Goal: Transaction & Acquisition: Purchase product/service

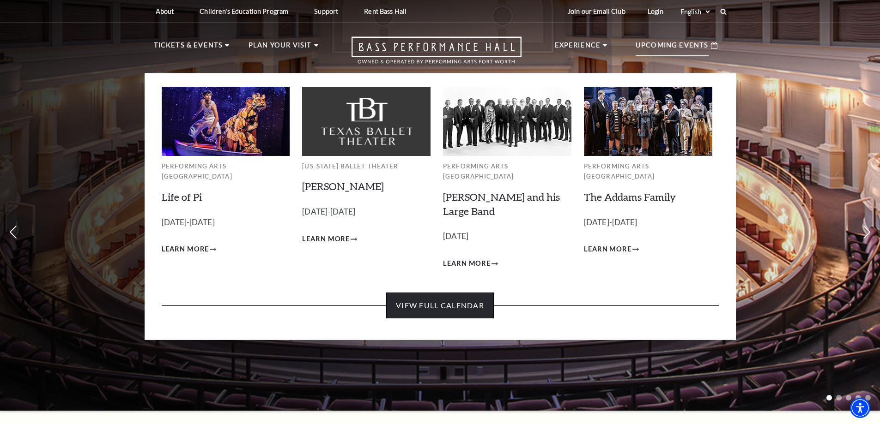
click at [436, 293] on link "View Full Calendar" at bounding box center [440, 306] width 108 height 26
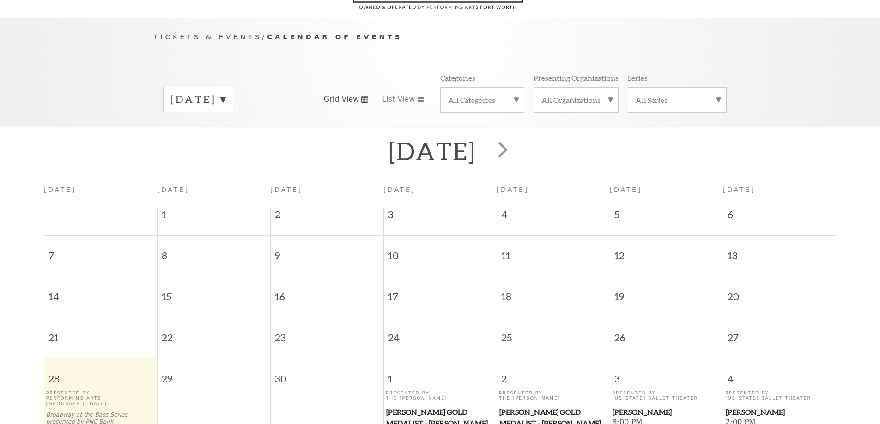
scroll to position [82, 0]
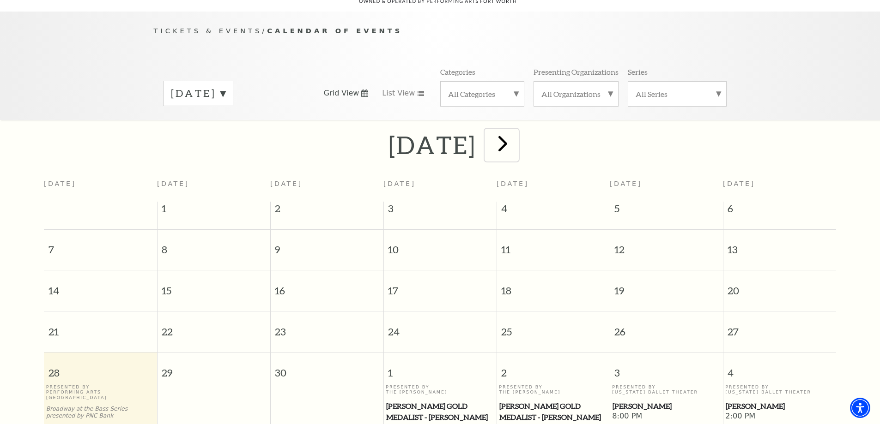
click at [516, 137] on span "next" at bounding box center [503, 143] width 26 height 26
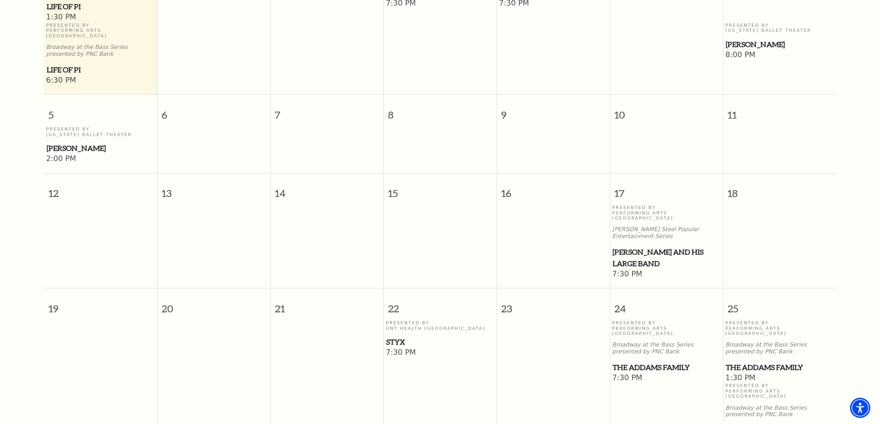
scroll to position [359, 0]
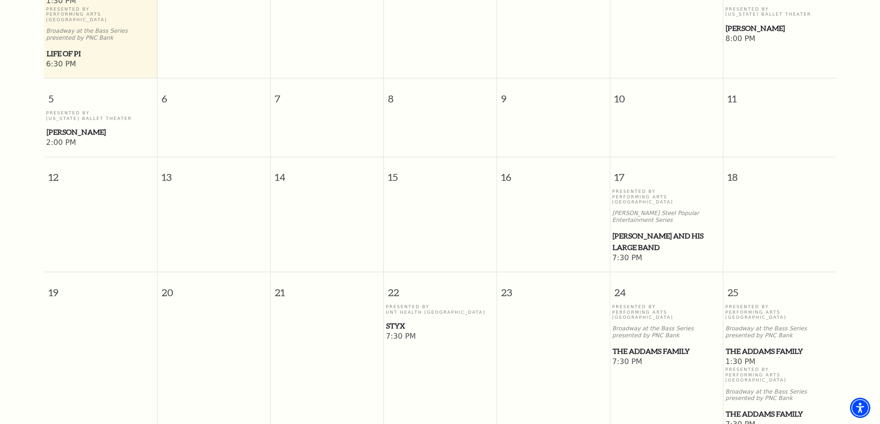
click at [400, 321] on span "Styx" at bounding box center [440, 327] width 108 height 12
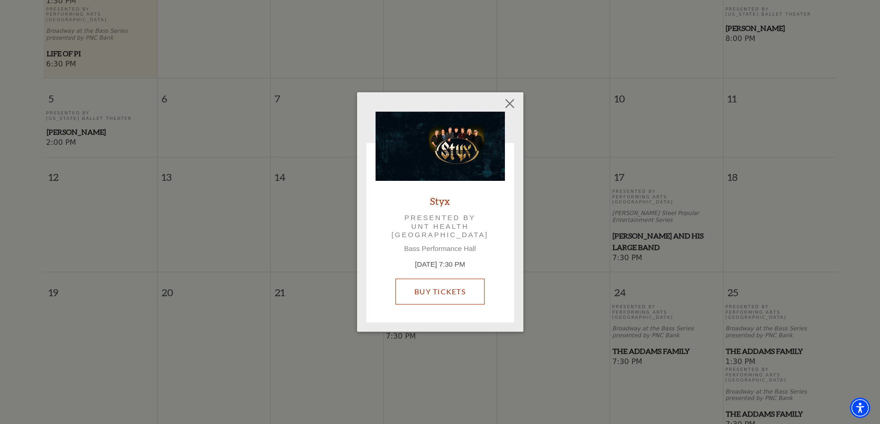
click at [444, 286] on link "Buy Tickets" at bounding box center [439, 292] width 89 height 26
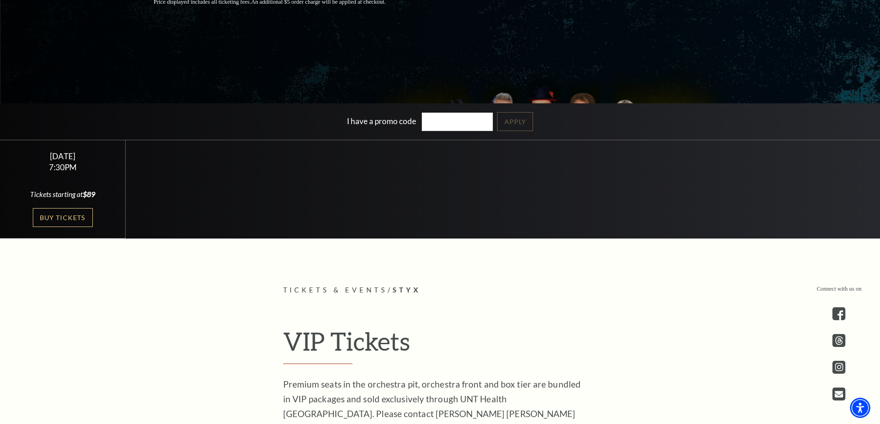
scroll to position [231, 0]
click at [73, 214] on link "Buy Tickets" at bounding box center [63, 217] width 60 height 19
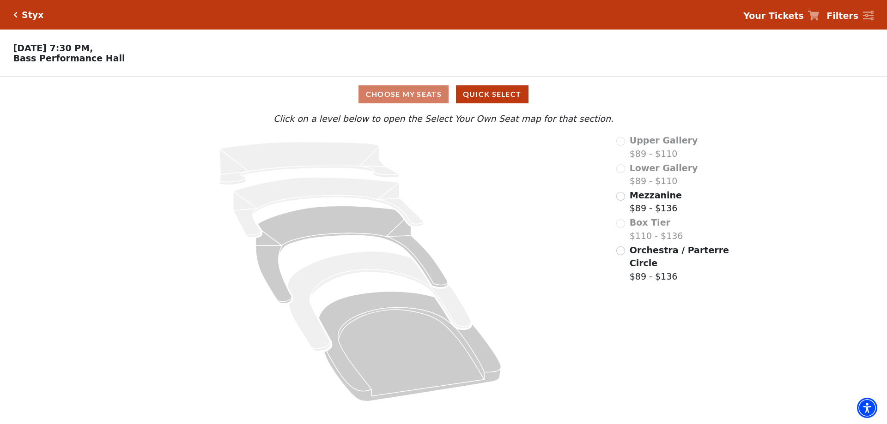
click at [16, 12] on icon "Click here to go back to filters" at bounding box center [15, 15] width 4 height 6
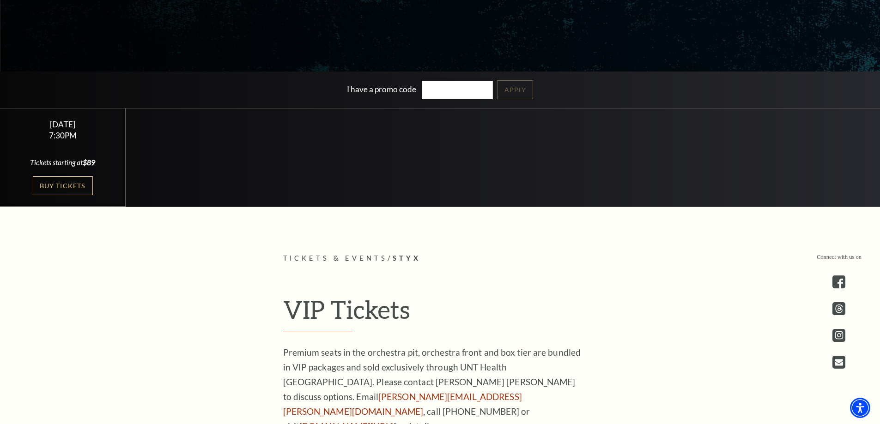
scroll to position [139, 0]
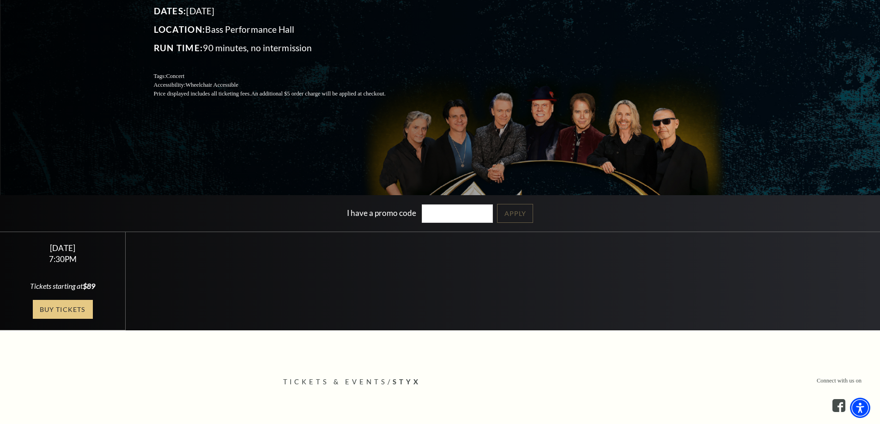
click at [67, 309] on link "Buy Tickets" at bounding box center [63, 309] width 60 height 19
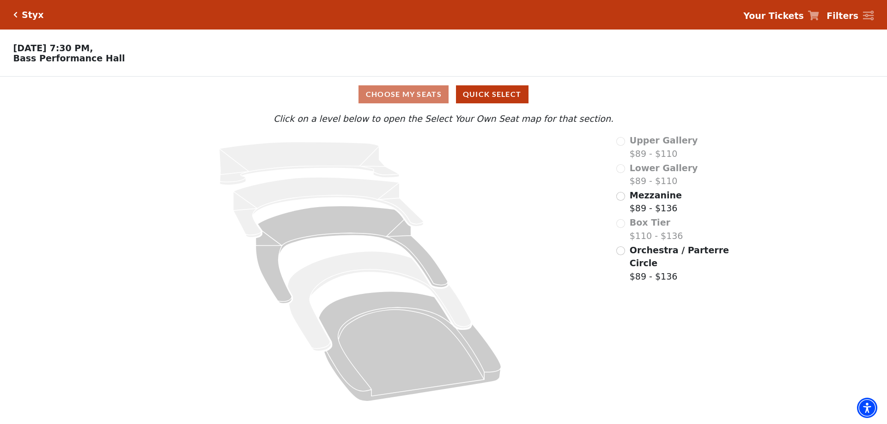
click at [409, 93] on div "Choose My Seats Quick Select" at bounding box center [443, 94] width 665 height 18
click at [618, 255] on input "Orchestra / Parterre Circle$89 - $136\a" at bounding box center [620, 251] width 9 height 9
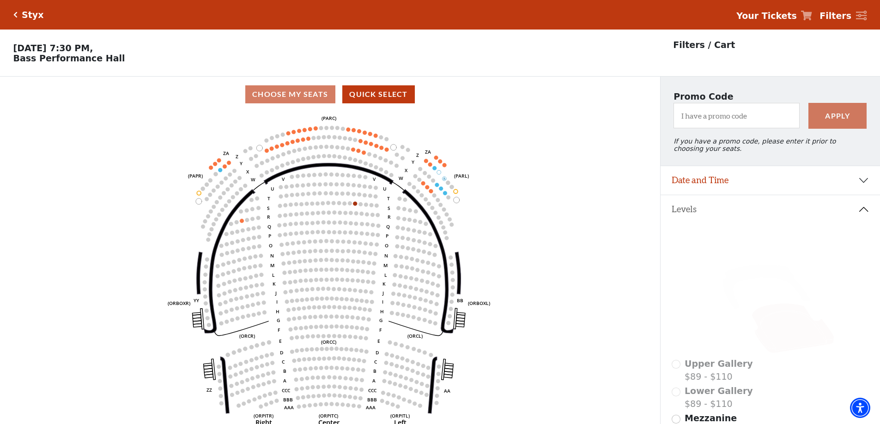
scroll to position [46, 0]
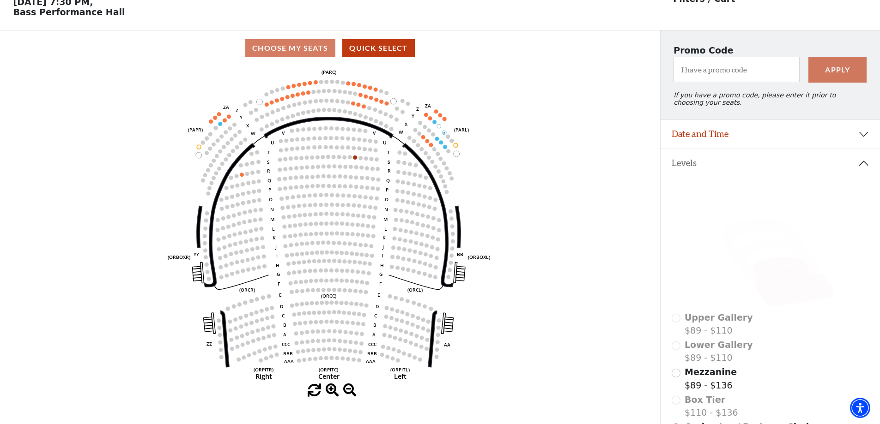
click at [753, 256] on icon at bounding box center [778, 262] width 83 height 45
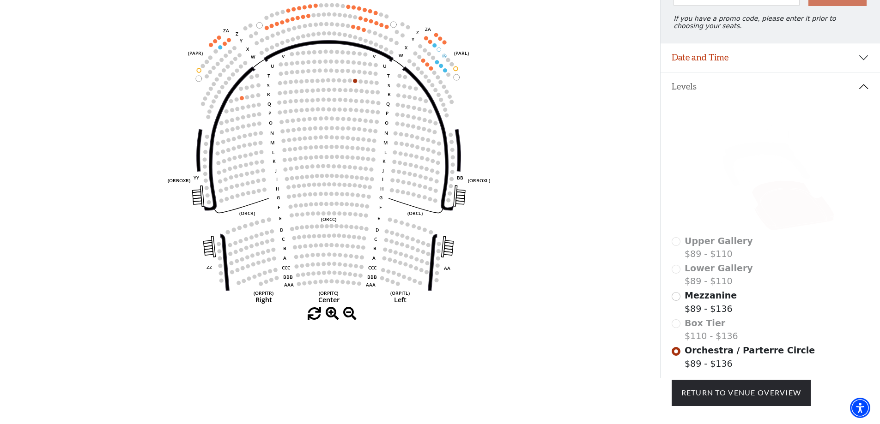
scroll to position [139, 0]
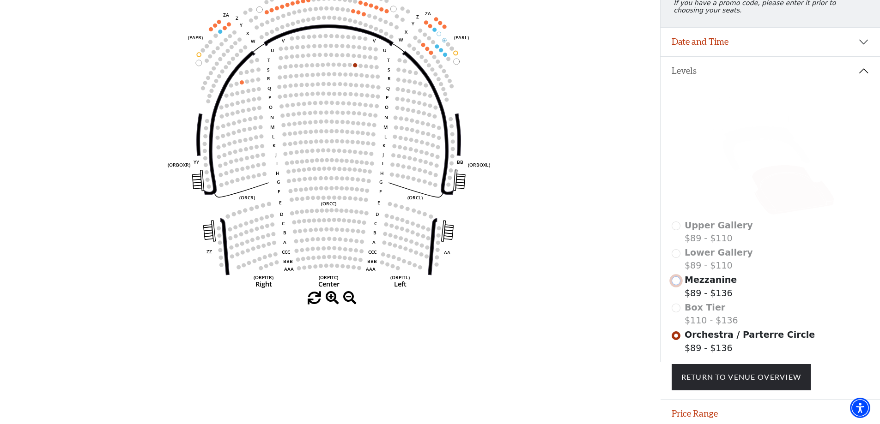
click at [677, 285] on input "Mezzanine$89 - $136\a" at bounding box center [676, 281] width 9 height 9
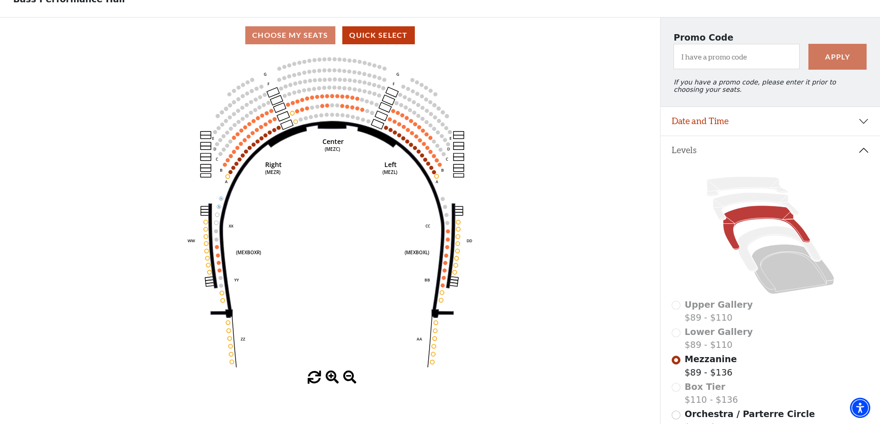
scroll to position [43, 0]
